Goal: Register for event/course

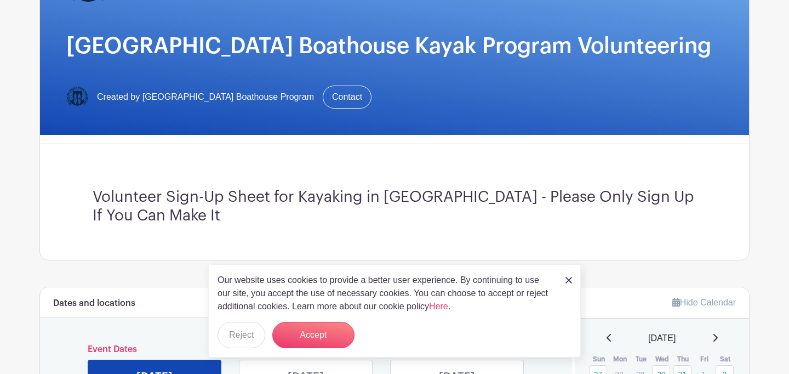
scroll to position [156, 0]
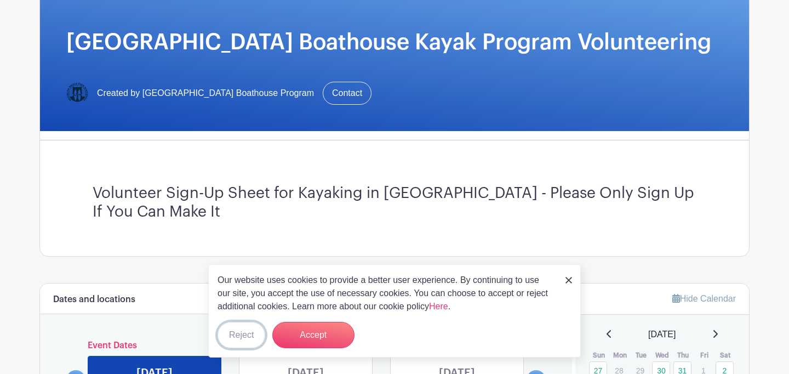
click at [248, 324] on button "Reject" at bounding box center [241, 334] width 48 height 26
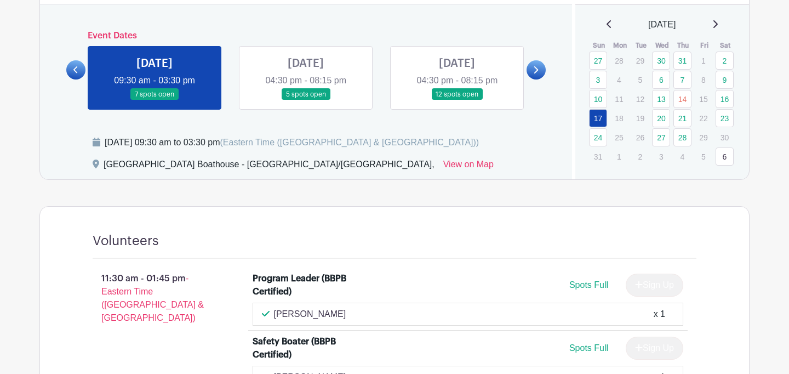
scroll to position [460, 0]
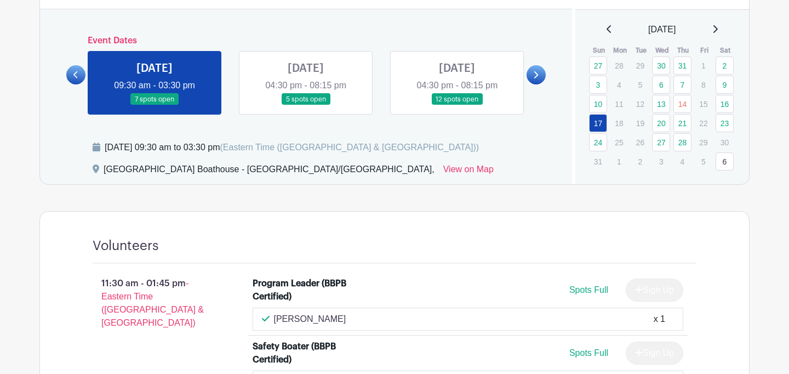
click at [154, 105] on link at bounding box center [154, 105] width 0 height 0
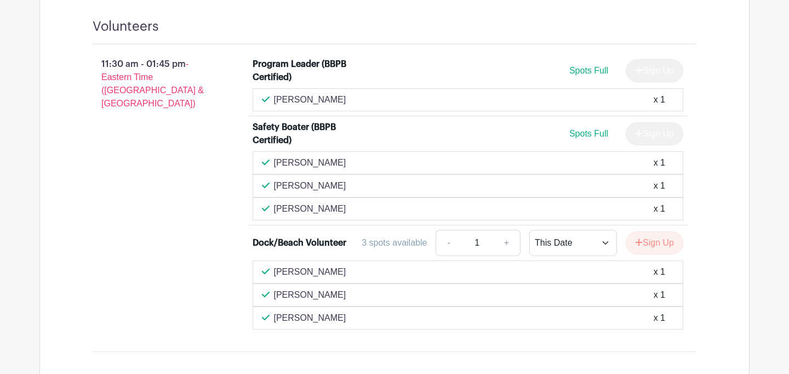
scroll to position [669, 0]
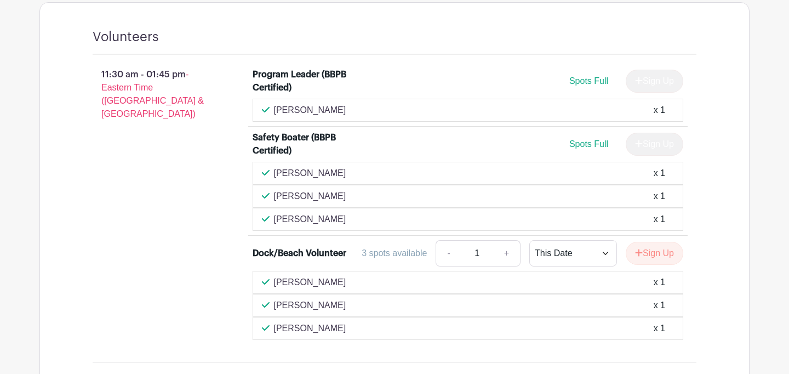
click at [295, 139] on div "Safety Boater (BBPB Certified)" at bounding box center [299, 144] width 95 height 26
click at [295, 142] on div "Safety Boater (BBPB Certified)" at bounding box center [299, 144] width 95 height 26
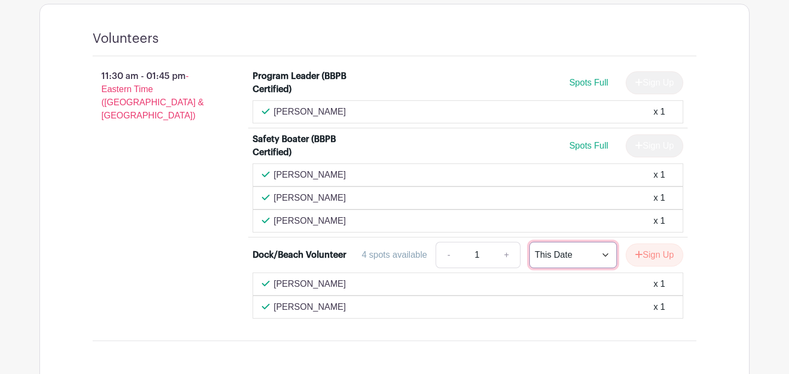
click at [591, 259] on select "This Date Select Dates" at bounding box center [573, 255] width 88 height 26
click at [529, 242] on select "This Date Select Dates" at bounding box center [573, 255] width 88 height 26
click at [646, 255] on button "Sign Up" at bounding box center [654, 254] width 58 height 23
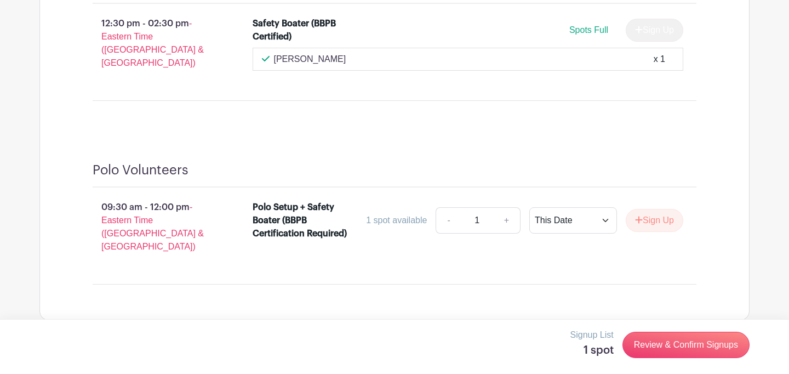
scroll to position [1488, 0]
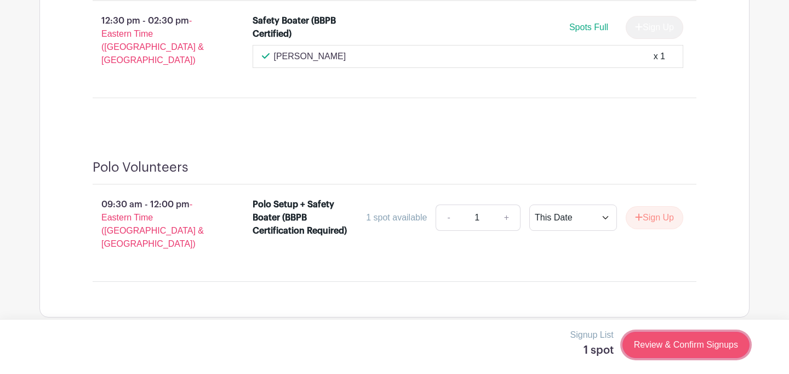
click at [686, 344] on link "Review & Confirm Signups" at bounding box center [685, 344] width 127 height 26
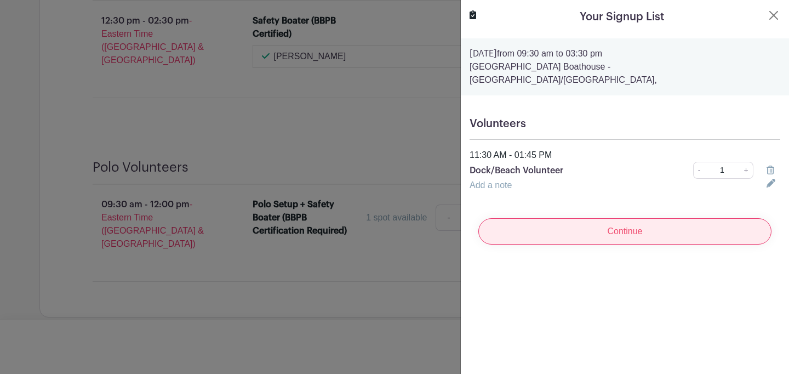
click at [663, 220] on input "Continue" at bounding box center [624, 231] width 293 height 26
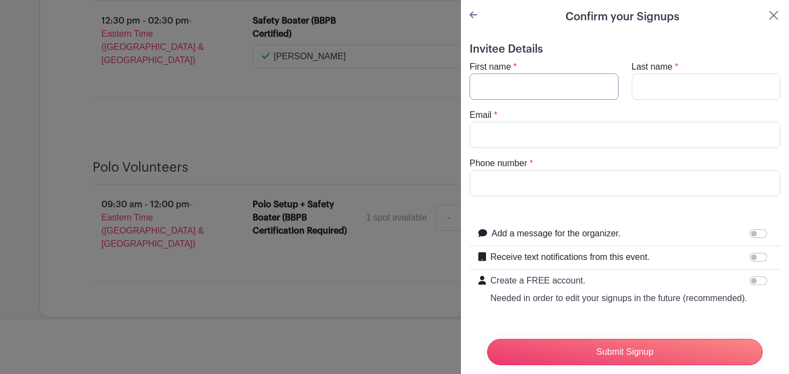
click at [549, 91] on input "First name" at bounding box center [543, 86] width 149 height 26
type input "[PERSON_NAME]"
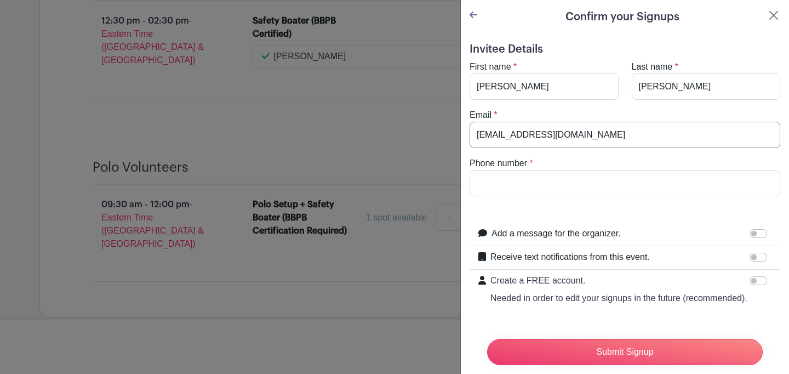
type input "[EMAIL_ADDRESS][DOMAIN_NAME]"
type input "7143311343"
click at [569, 161] on div "Phone number * 7143311343" at bounding box center [625, 176] width 324 height 39
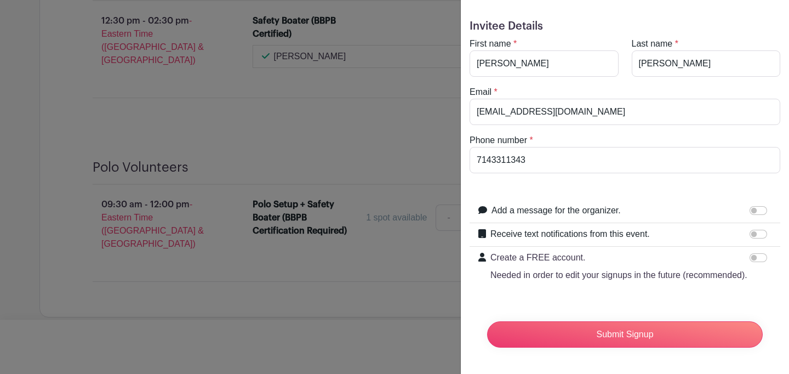
click at [563, 208] on label "Add a message for the organizer." at bounding box center [555, 210] width 129 height 13
click at [749, 208] on input "Add a message for the organizer." at bounding box center [758, 210] width 18 height 9
checkbox input "true"
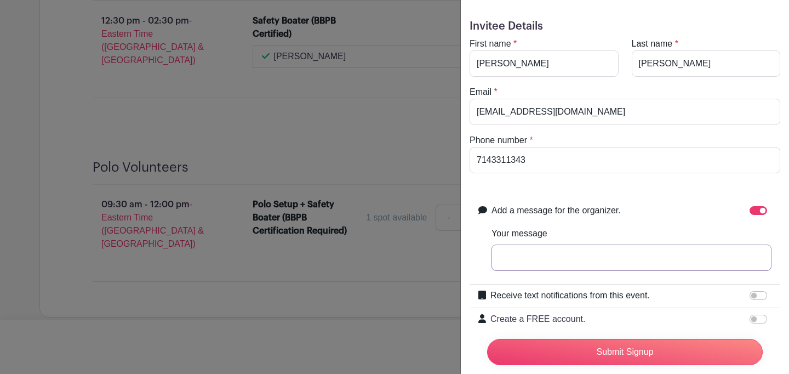
click at [671, 252] on input "Your message" at bounding box center [631, 257] width 280 height 26
type input "This will be my first time volunteering!"
click at [758, 297] on input "Receive text notifications from this event." at bounding box center [758, 295] width 18 height 9
checkbox input "true"
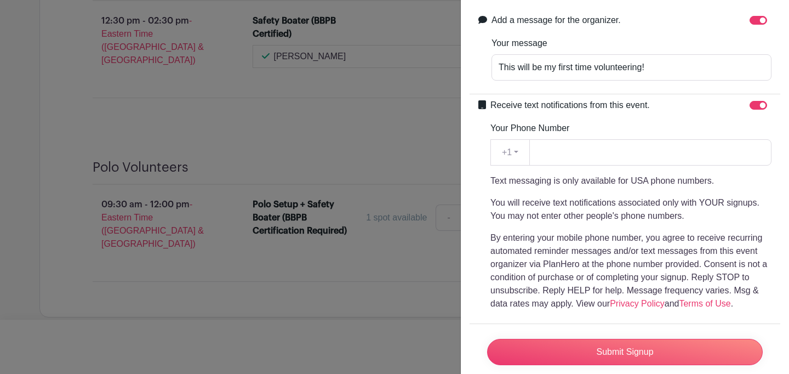
scroll to position [203, 0]
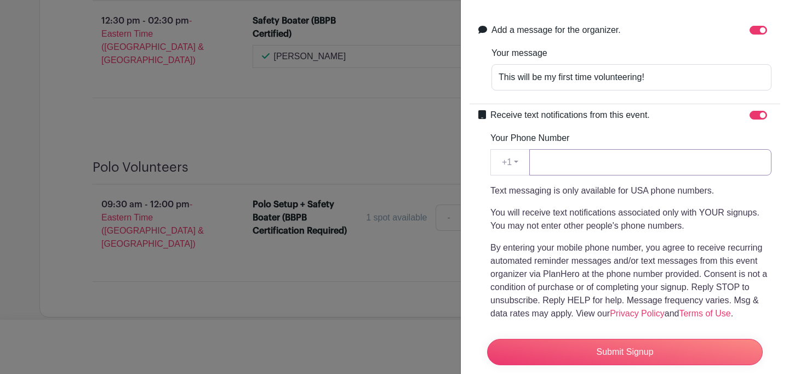
click at [606, 160] on input "Your Phone Number" at bounding box center [650, 162] width 242 height 26
type input "7143311343"
click at [621, 139] on div "Your Phone Number +1 +1 7143311343 Text messaging is only available for USA pho…" at bounding box center [630, 225] width 281 height 188
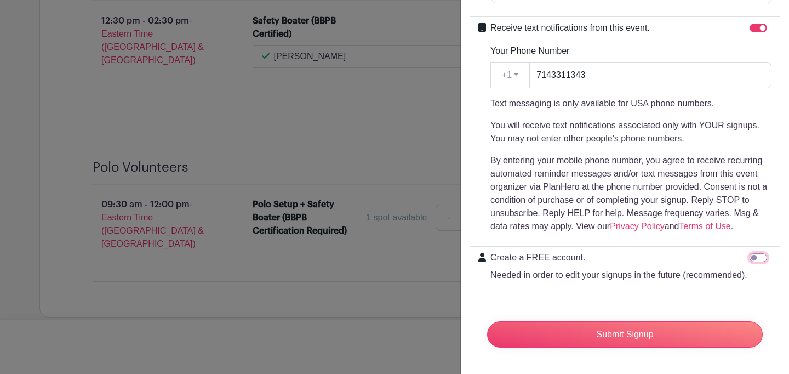
click at [763, 255] on input "Create a FREE account. Needed in order to edit your signups in the future (reco…" at bounding box center [758, 257] width 18 height 9
checkbox input "true"
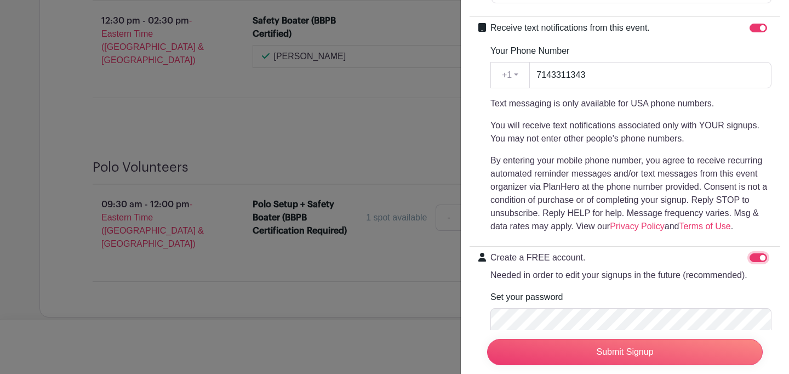
scroll to position [365, 0]
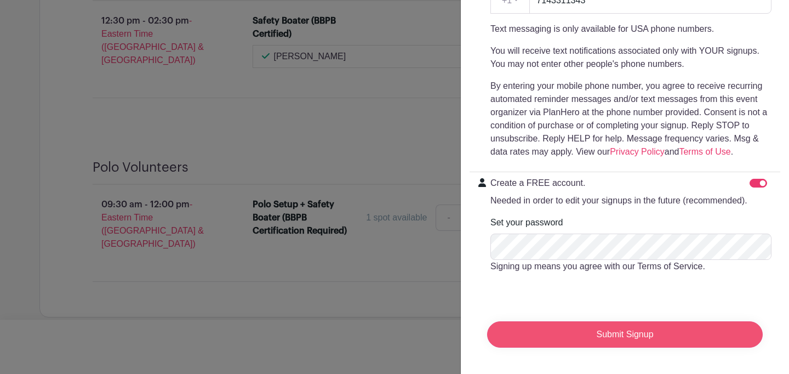
click at [645, 335] on input "Submit Signup" at bounding box center [624, 334] width 275 height 26
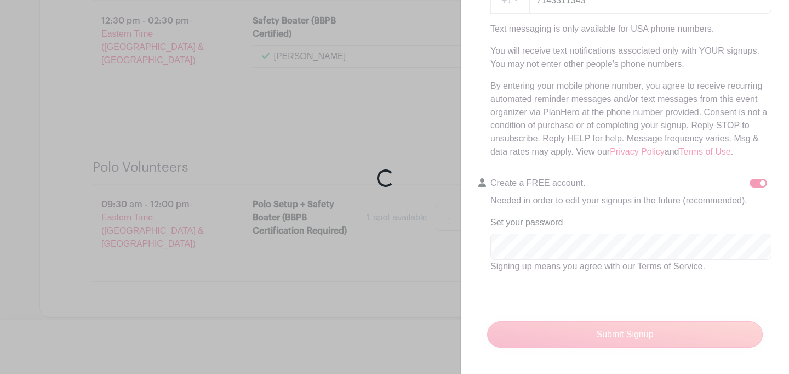
scroll to position [1511, 0]
